Goal: Transaction & Acquisition: Purchase product/service

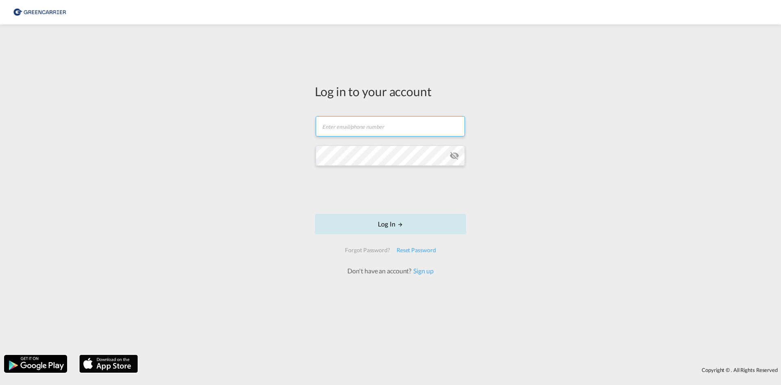
type input "[EMAIL_ADDRESS][DOMAIN_NAME]"
click at [363, 218] on button "Log In" at bounding box center [390, 224] width 151 height 20
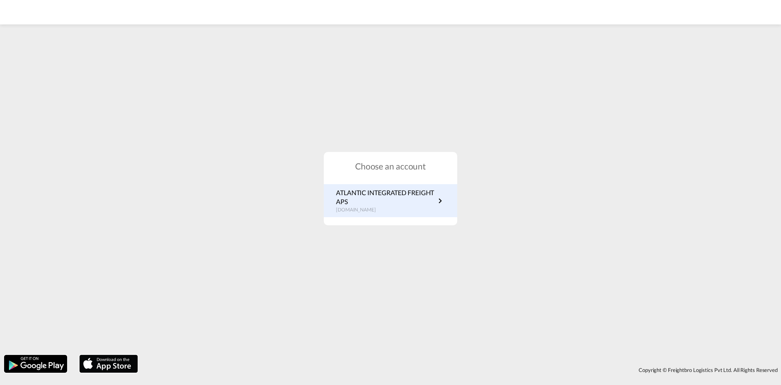
click at [357, 198] on p "ATLANTIC INTEGRATED FREIGHT APS" at bounding box center [385, 197] width 99 height 18
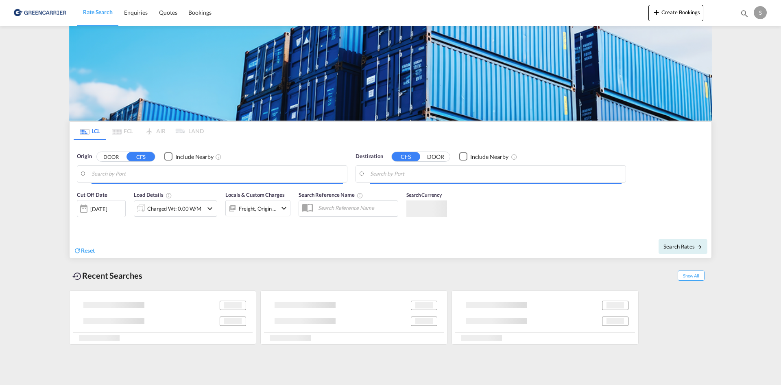
type input "[GEOGRAPHIC_DATA], [GEOGRAPHIC_DATA]"
type input "Busan, KRPUS"
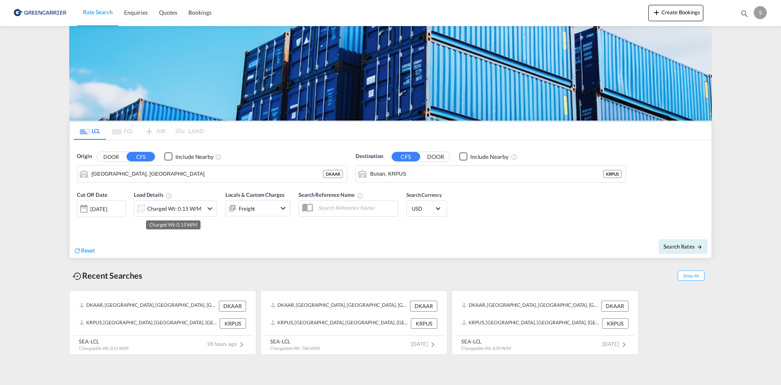
click at [200, 206] on div "Charged Wt: 0.15 W/M" at bounding box center [174, 208] width 54 height 11
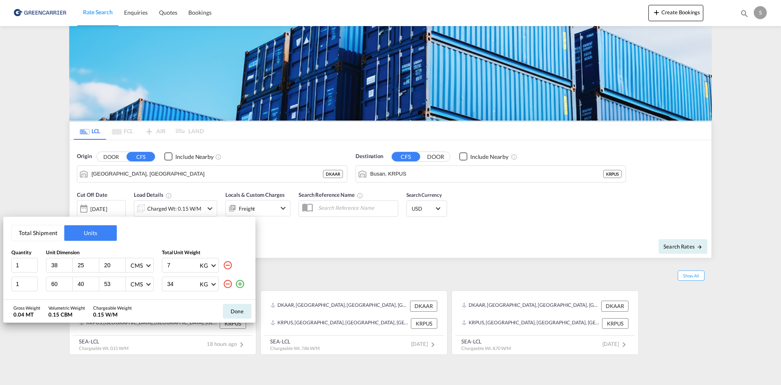
click at [243, 281] on md-icon "icon-plus-circle-outline" at bounding box center [240, 284] width 10 height 10
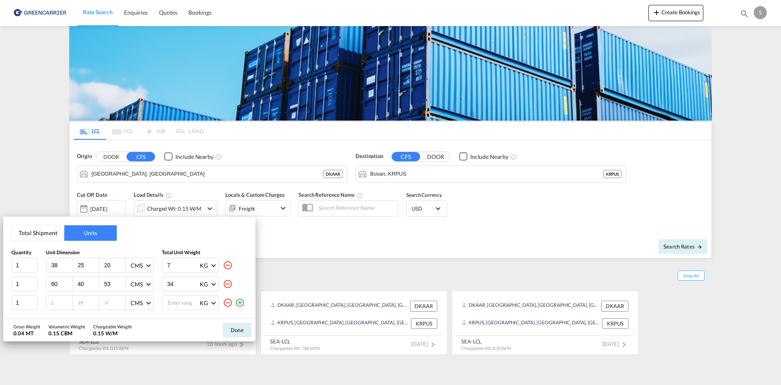
click at [243, 299] on md-icon "icon-plus-circle-outline" at bounding box center [240, 303] width 10 height 10
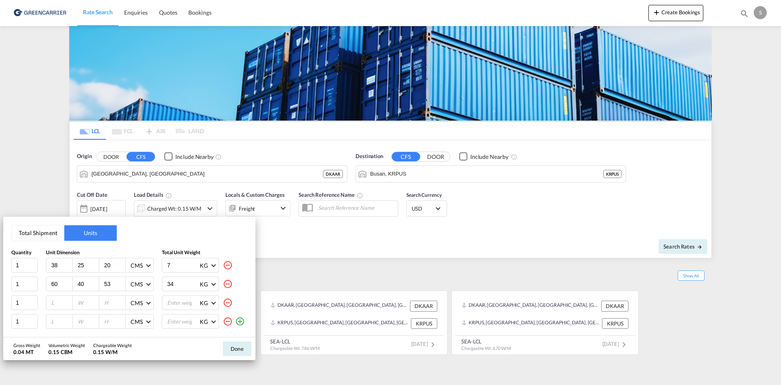
click at [60, 263] on input "38" at bounding box center [61, 264] width 22 height 7
type input "120"
type input "100"
type input "80"
type input "269"
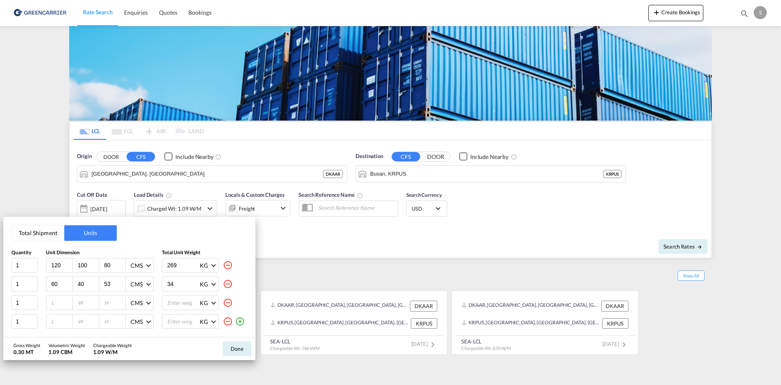
click at [58, 286] on input "60" at bounding box center [61, 283] width 22 height 7
type input "120"
type input "100"
type input "80"
type input "325"
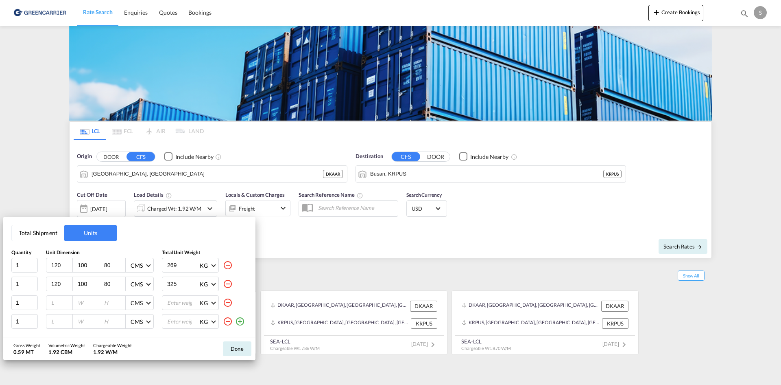
click at [60, 300] on input "number" at bounding box center [61, 302] width 22 height 7
type input "120"
type input "80"
type input "201"
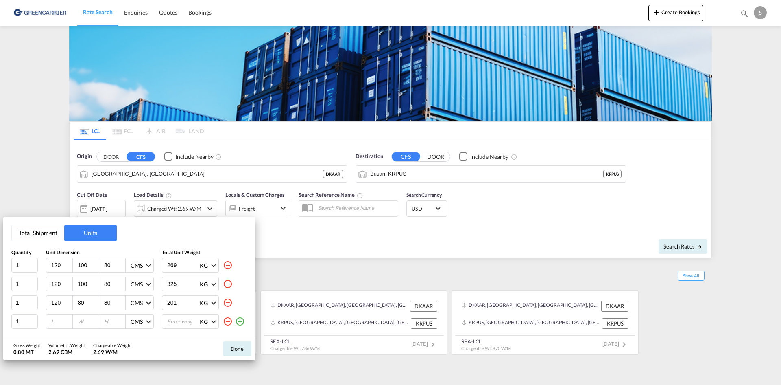
click at [53, 318] on input "number" at bounding box center [61, 320] width 22 height 7
type input "120"
type input "100"
type input "80"
type input "330"
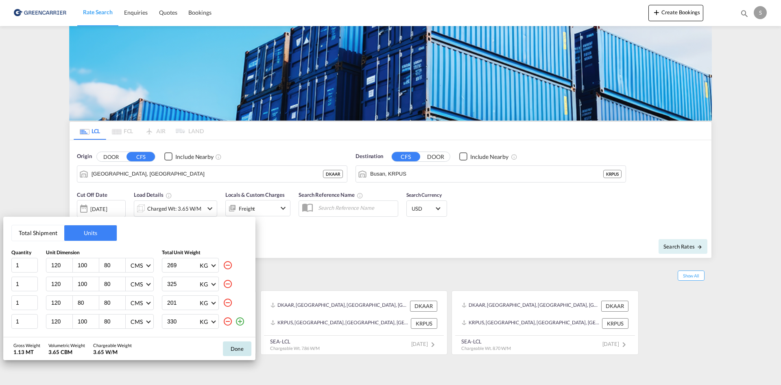
click at [227, 350] on button "Done" at bounding box center [237, 348] width 28 height 15
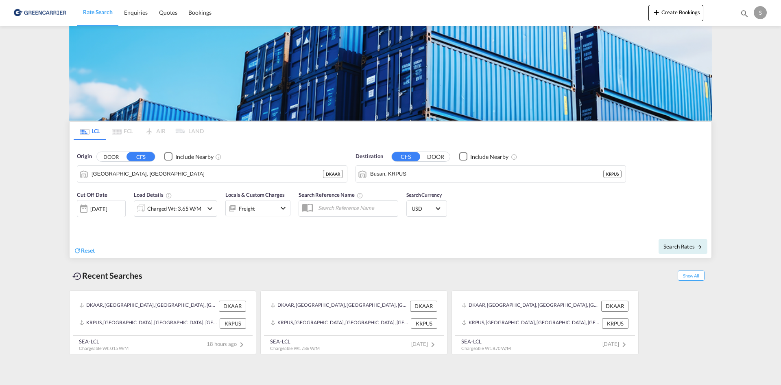
click at [331, 211] on input "text" at bounding box center [356, 207] width 84 height 12
paste input "OADO251809"
type input "OADO251809 cha"
click at [407, 230] on div "Reset Search Rates" at bounding box center [391, 243] width 642 height 27
click at [677, 237] on div "Search Rates" at bounding box center [552, 245] width 319 height 23
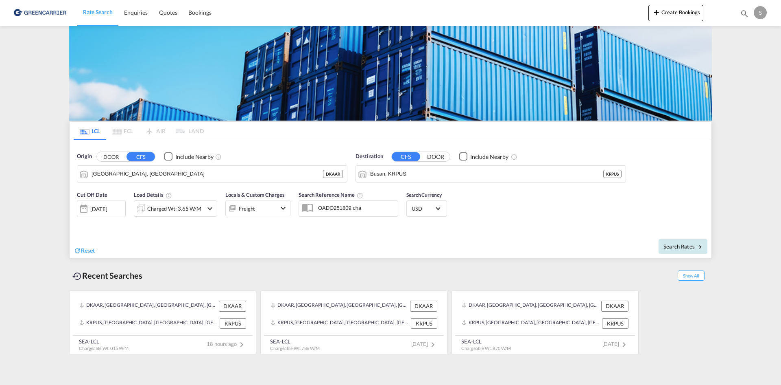
click at [678, 242] on button "Search Rates" at bounding box center [683, 246] width 49 height 15
